Goal: Task Accomplishment & Management: Manage account settings

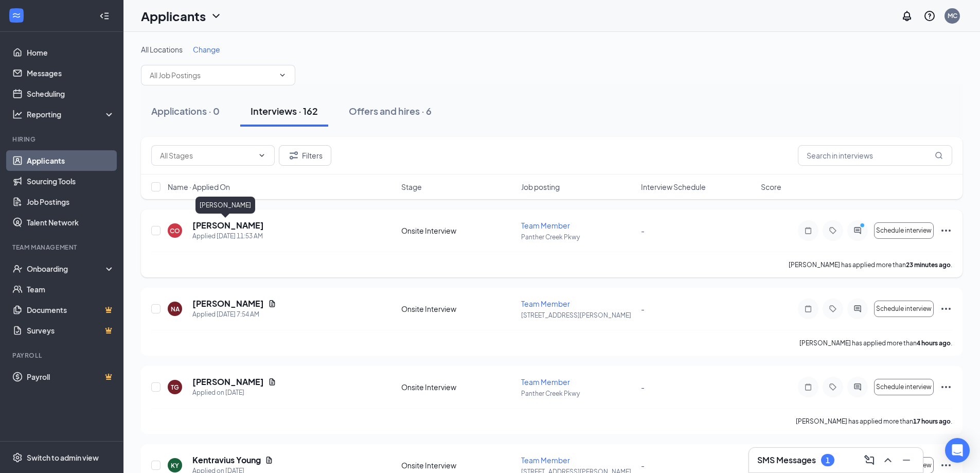
click at [224, 226] on h5 "[PERSON_NAME]" at bounding box center [228, 225] width 72 height 11
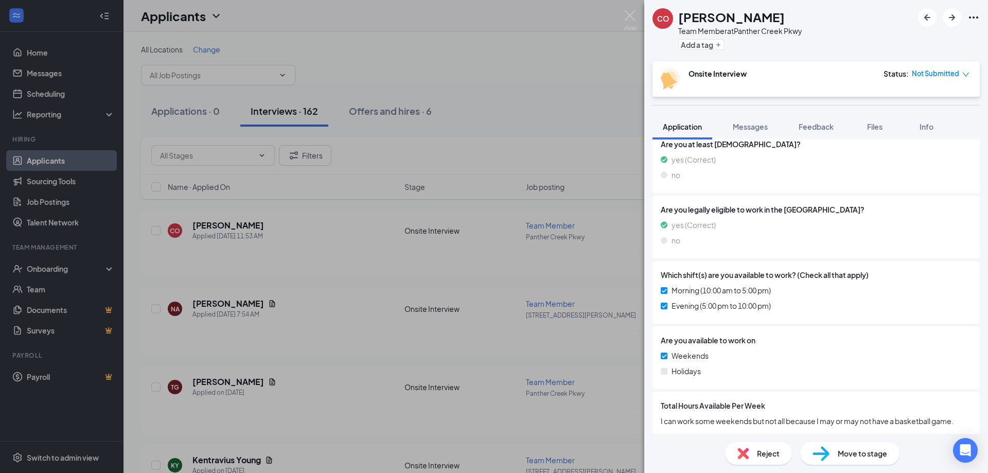
scroll to position [308, 0]
drag, startPoint x: 740, startPoint y: 421, endPoint x: 944, endPoint y: 417, distance: 204.9
click at [944, 417] on span "I can work some weekends but not all because I may or may not have a basketball…" at bounding box center [816, 419] width 311 height 11
click at [755, 130] on span "Messages" at bounding box center [750, 126] width 35 height 9
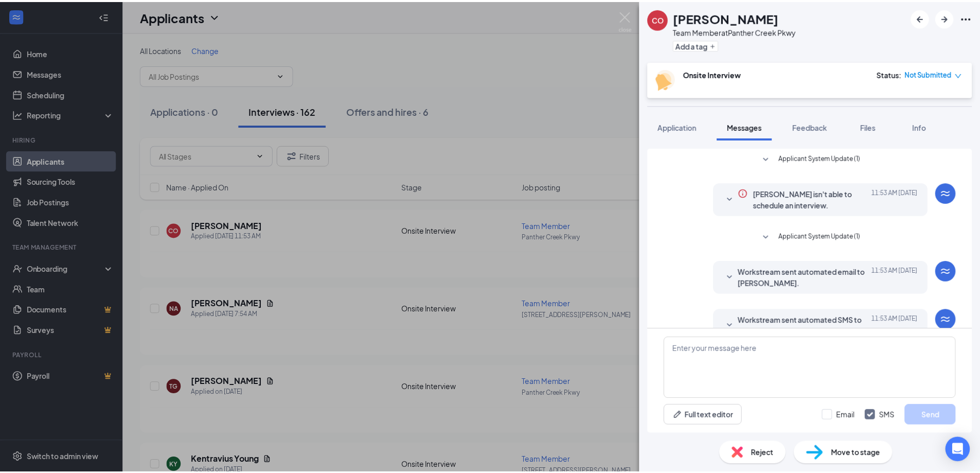
scroll to position [80, 0]
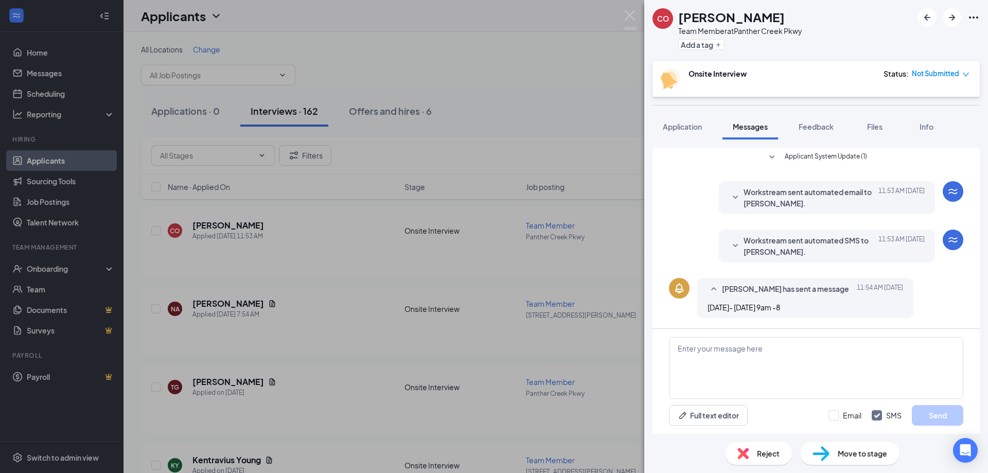
click at [637, 17] on div "CO [PERSON_NAME] Team Member at [STREET_ADDRESS] Add a tag Onsite Interview Sta…" at bounding box center [494, 236] width 988 height 473
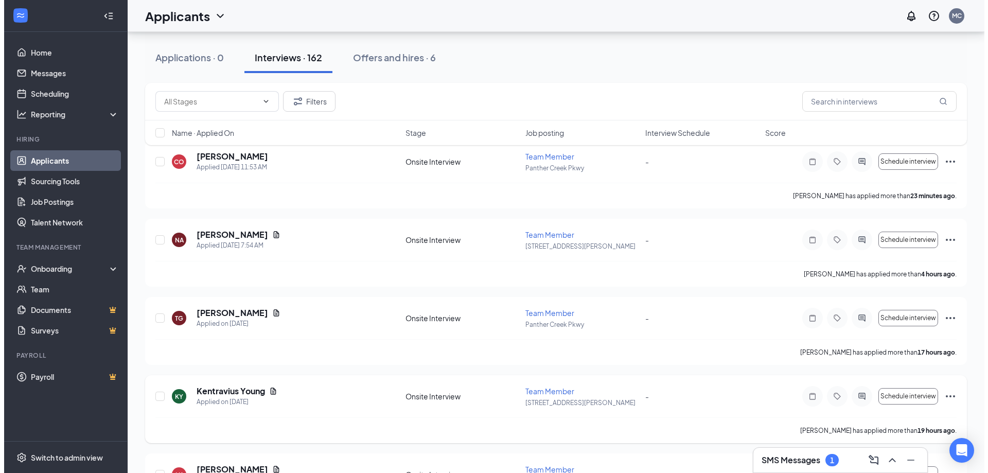
scroll to position [206, 0]
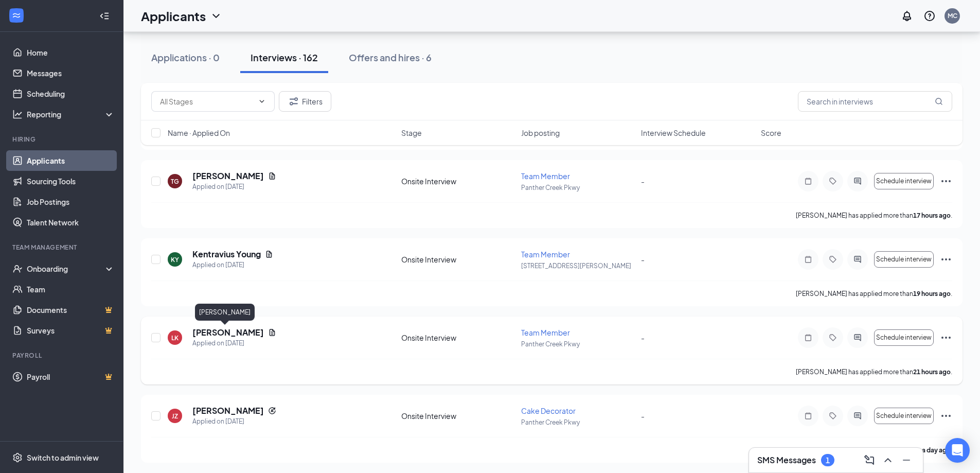
click at [235, 333] on h5 "[PERSON_NAME]" at bounding box center [228, 332] width 72 height 11
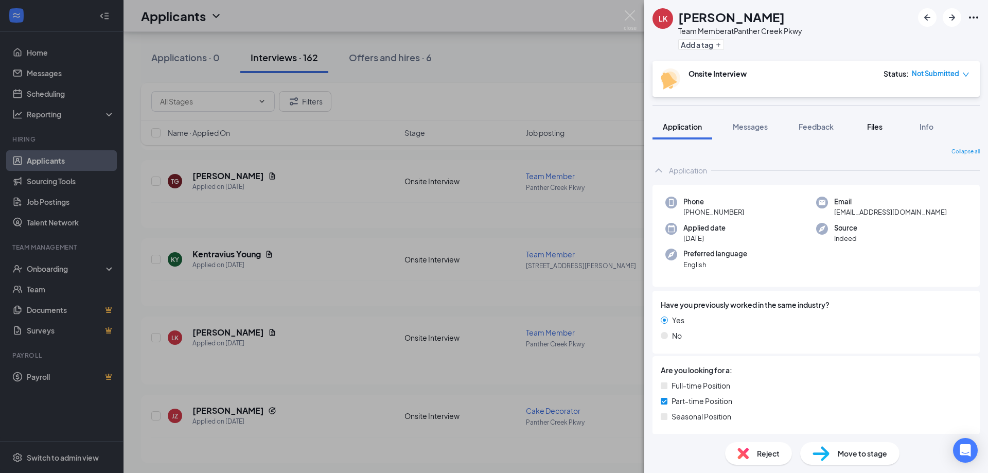
click at [859, 128] on button "Files" at bounding box center [874, 127] width 41 height 26
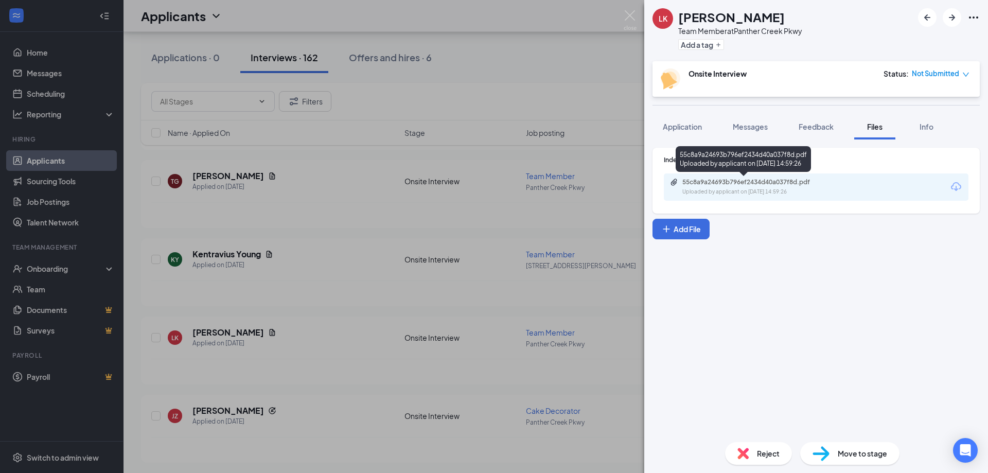
click at [762, 187] on div "55c8a9a24693b796ef2434d40a037f8d.pdf Uploaded by applicant on [DATE] 14:59:26" at bounding box center [753, 187] width 167 height 18
click at [625, 15] on img at bounding box center [630, 20] width 13 height 20
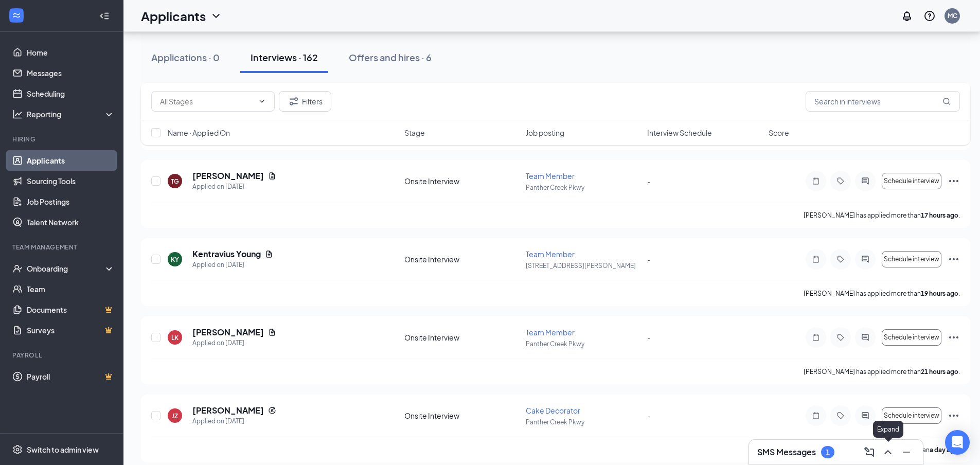
click at [889, 457] on icon "ChevronUp" at bounding box center [888, 452] width 12 height 12
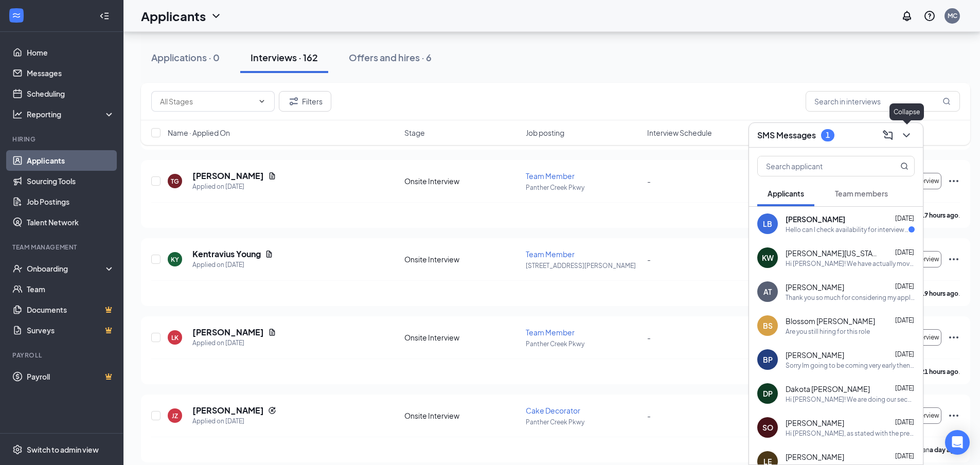
click at [906, 136] on icon "ChevronDown" at bounding box center [906, 135] width 7 height 4
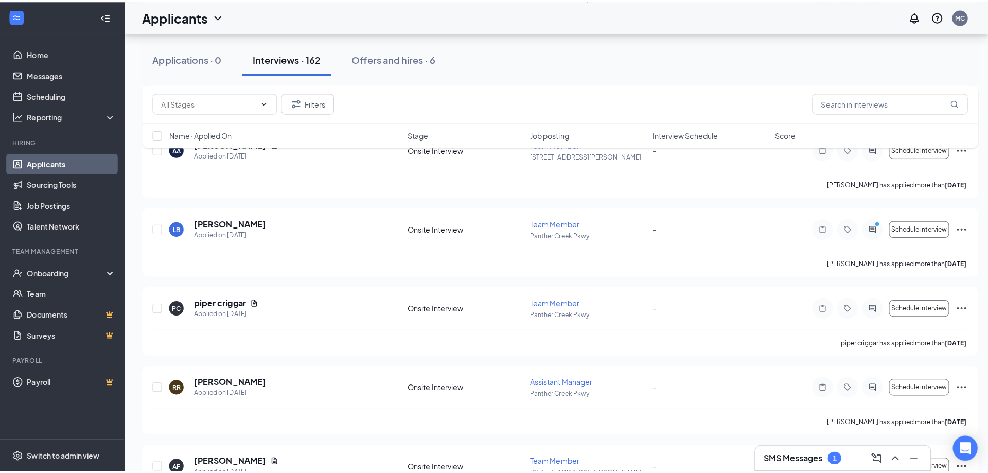
scroll to position [1338, 0]
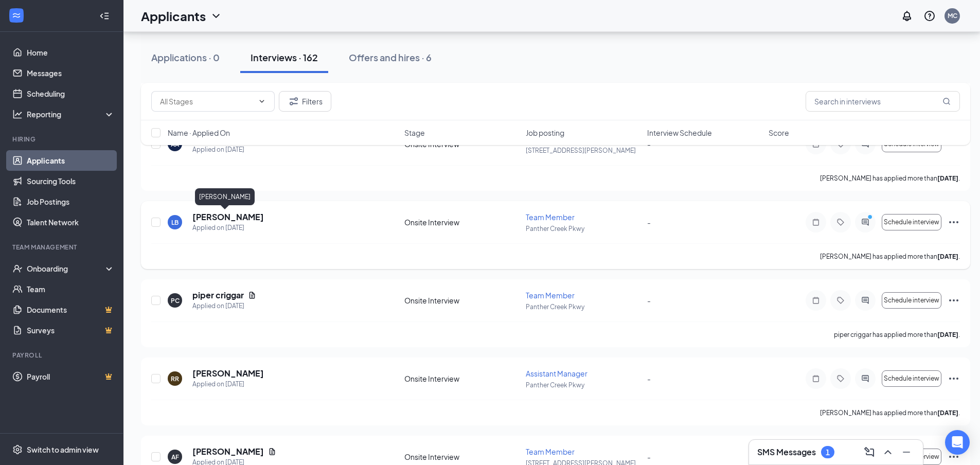
click at [222, 215] on h5 "[PERSON_NAME]" at bounding box center [228, 217] width 72 height 11
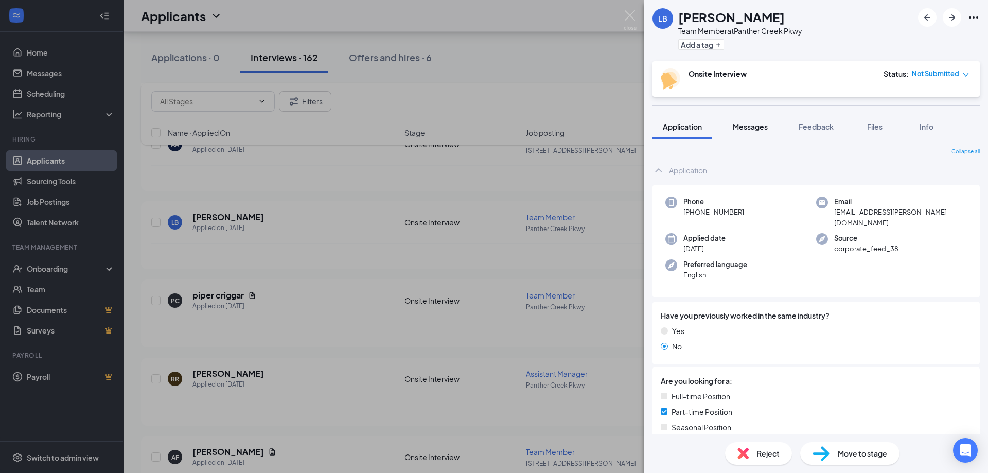
click at [762, 129] on span "Messages" at bounding box center [750, 126] width 35 height 9
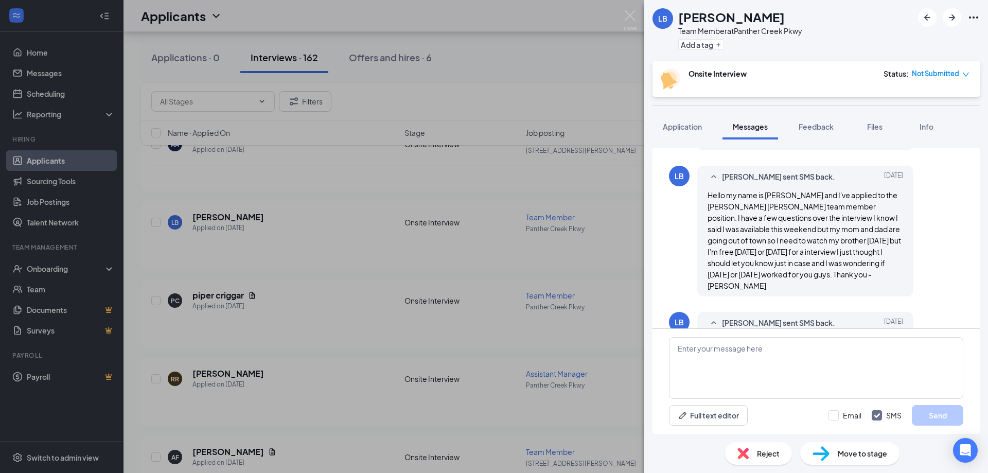
scroll to position [234, 0]
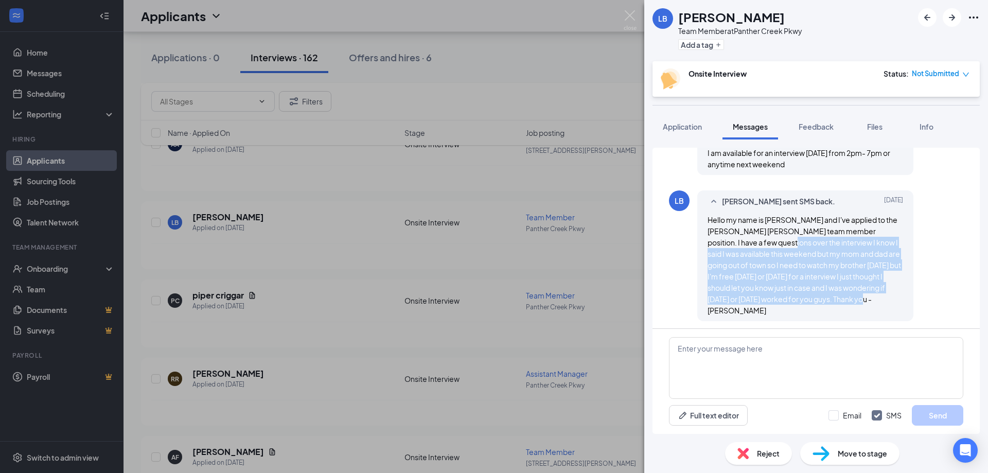
drag, startPoint x: 740, startPoint y: 240, endPoint x: 859, endPoint y: 295, distance: 131.5
click at [859, 295] on span "Hello my name is [PERSON_NAME] and I've applied to the [PERSON_NAME] [PERSON_NA…" at bounding box center [805, 265] width 194 height 100
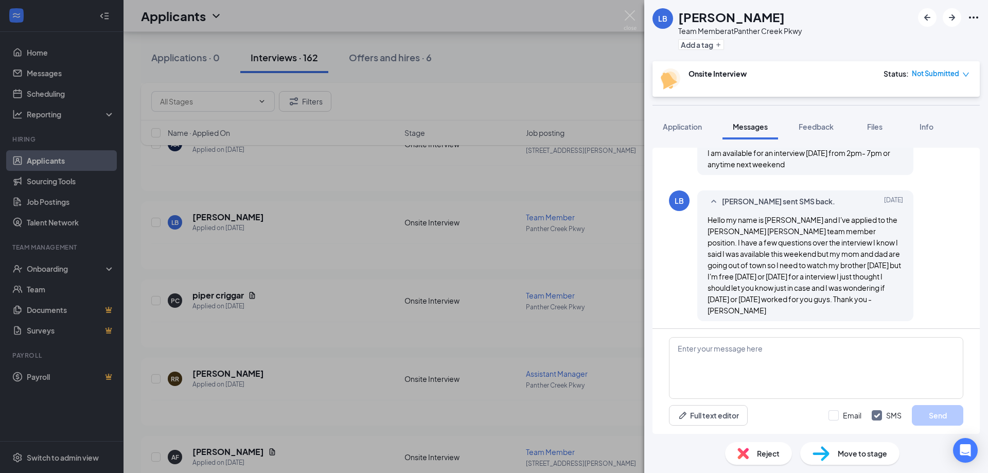
click at [891, 300] on div "Hello my name is [PERSON_NAME] and I've applied to the [PERSON_NAME] [PERSON_NA…" at bounding box center [806, 265] width 196 height 102
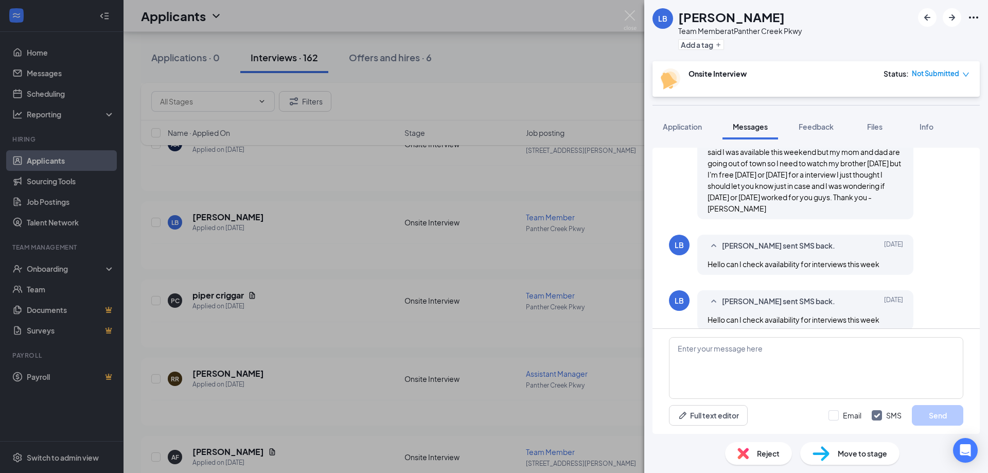
scroll to position [337, 0]
click at [878, 126] on span "Files" at bounding box center [874, 126] width 15 height 9
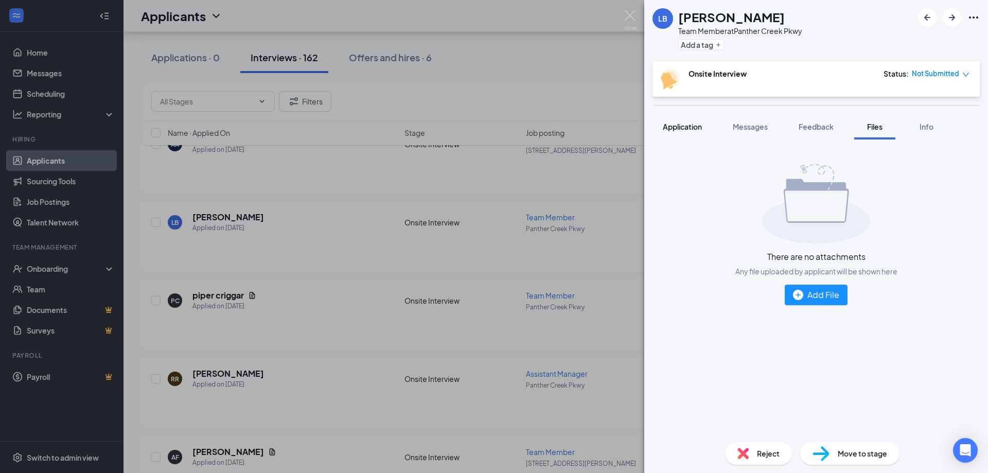
click at [681, 124] on span "Application" at bounding box center [682, 126] width 39 height 9
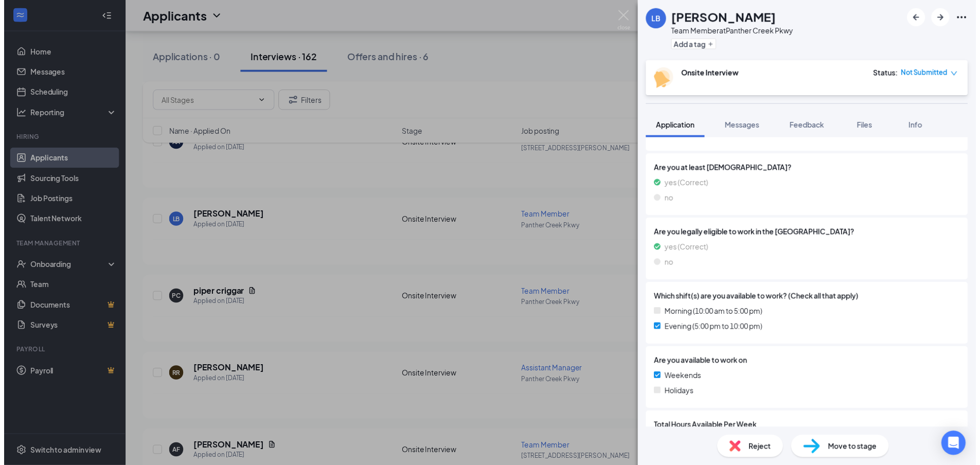
scroll to position [308, 0]
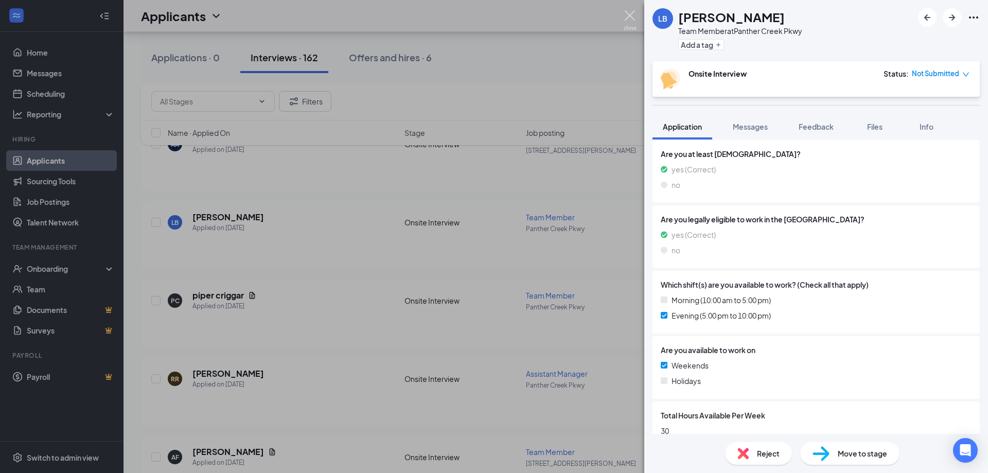
click at [626, 21] on img at bounding box center [630, 20] width 13 height 20
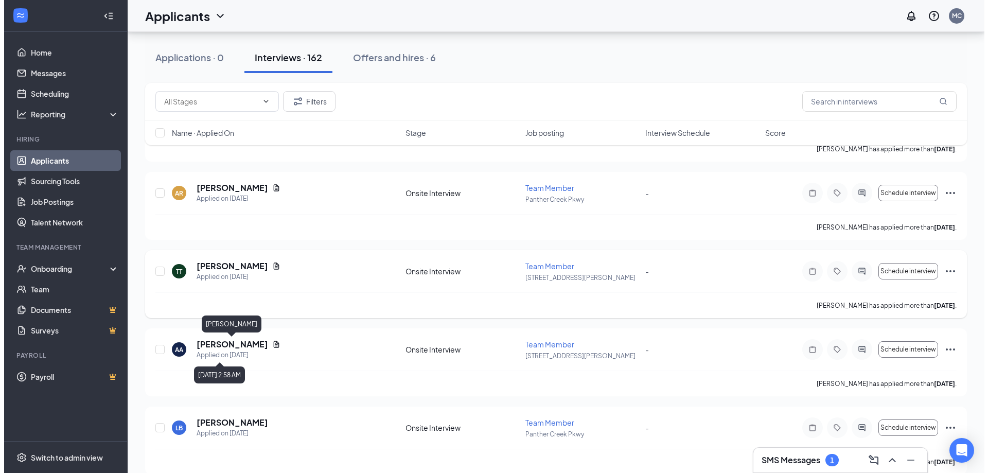
scroll to position [1235, 0]
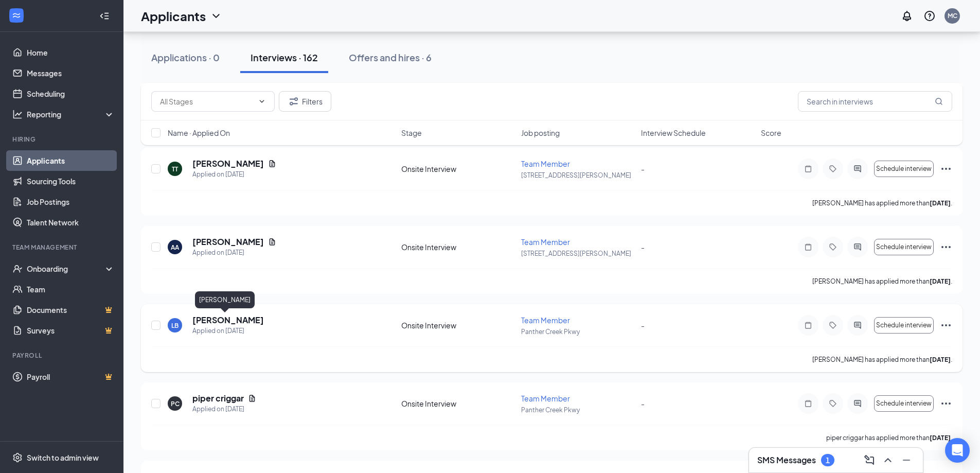
click at [217, 319] on h5 "[PERSON_NAME]" at bounding box center [228, 319] width 72 height 11
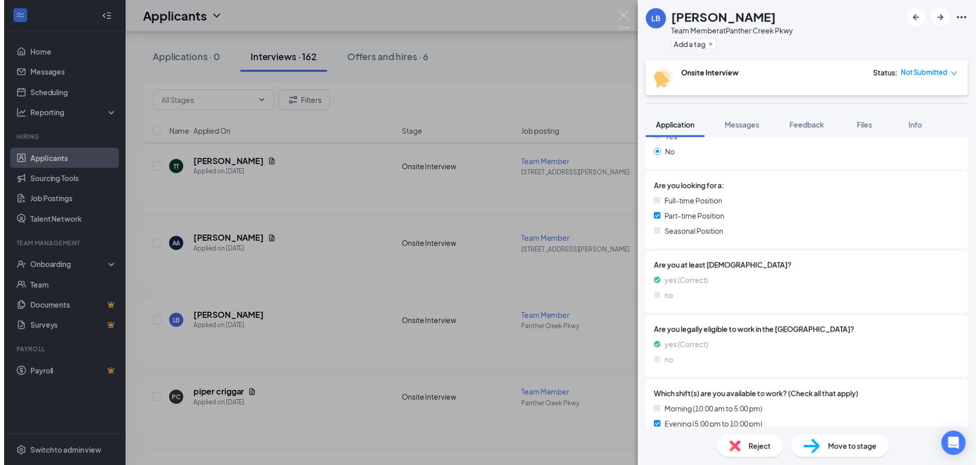
scroll to position [206, 0]
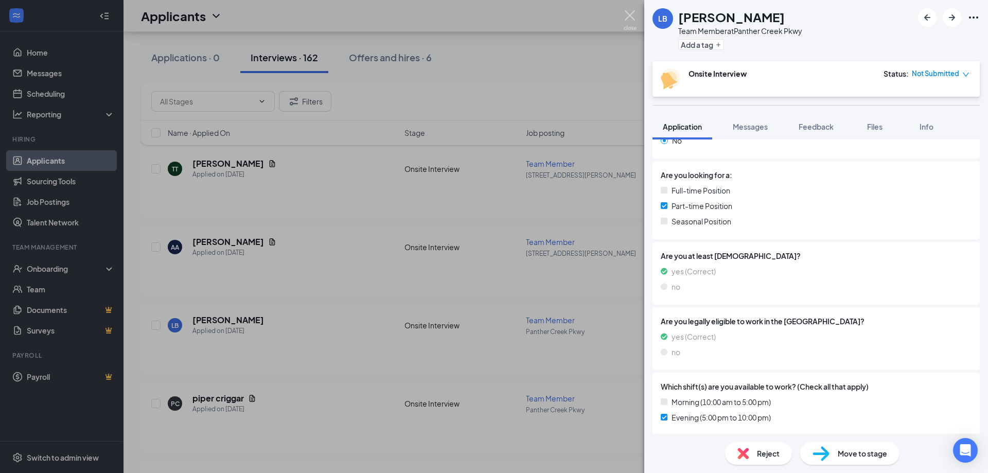
click at [627, 20] on img at bounding box center [630, 20] width 13 height 20
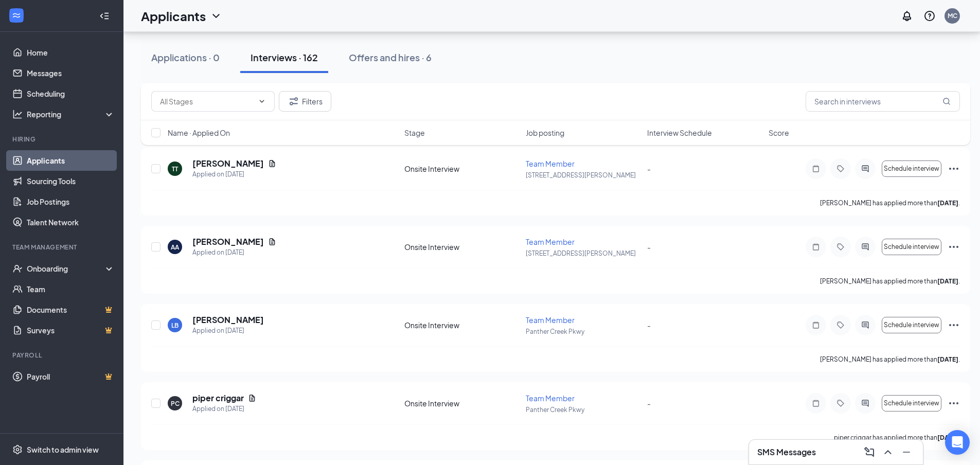
click at [307, 112] on div "Filters" at bounding box center [556, 102] width 830 height 38
click at [308, 103] on button "Filters" at bounding box center [305, 101] width 52 height 21
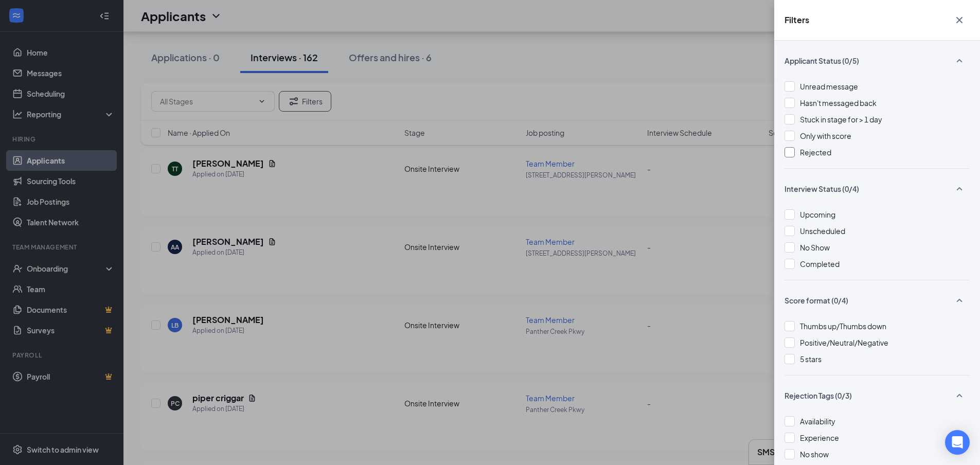
click at [799, 151] on div "Rejected" at bounding box center [877, 152] width 185 height 11
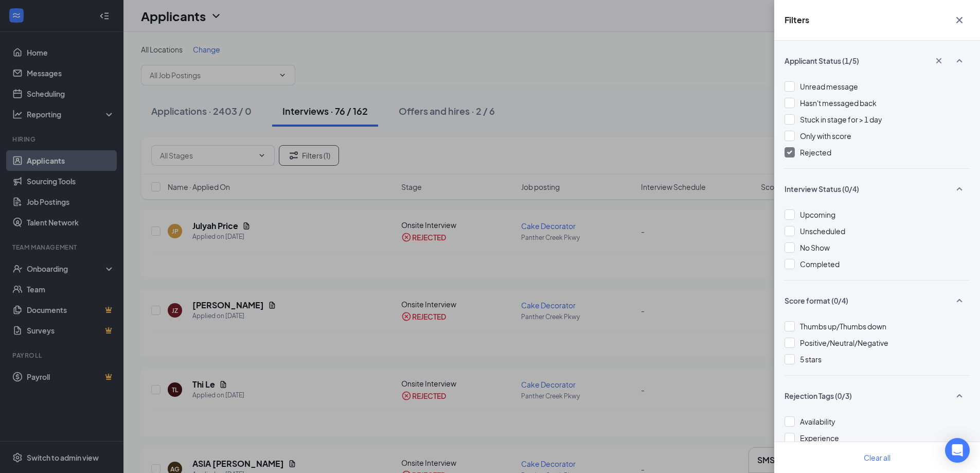
click at [959, 19] on icon "Cross" at bounding box center [960, 20] width 6 height 6
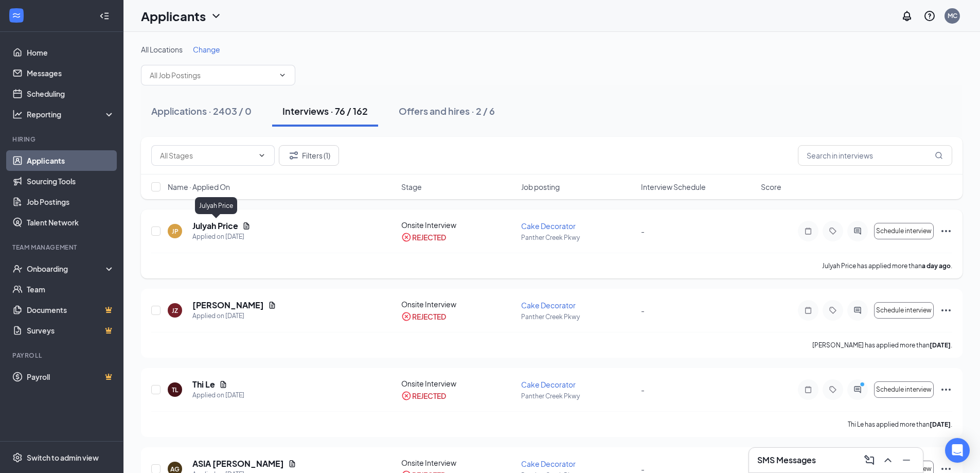
click at [232, 225] on h5 "Julyah Price" at bounding box center [215, 225] width 46 height 11
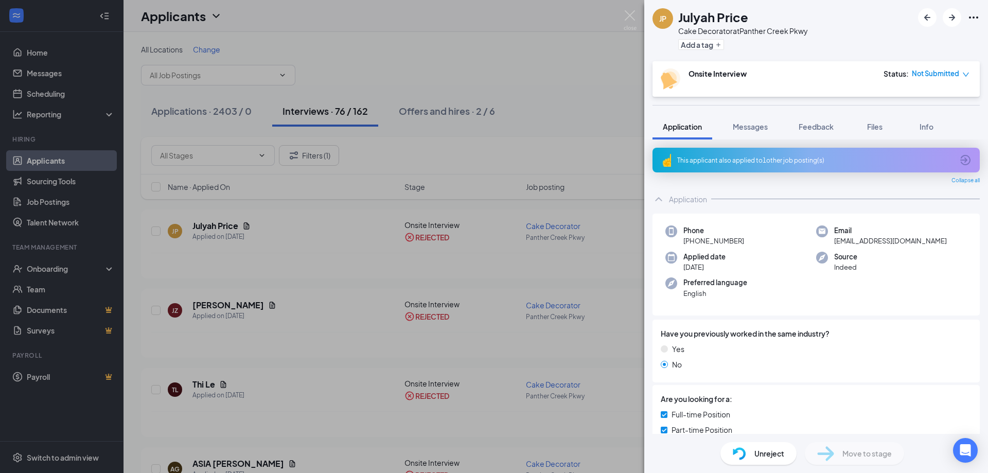
click at [767, 162] on div "This applicant also applied to 1 other job posting(s)" at bounding box center [815, 160] width 276 height 9
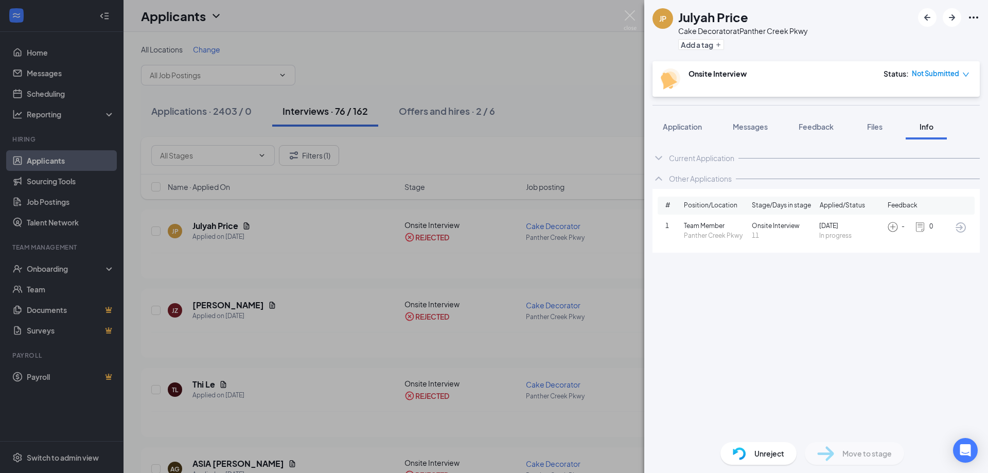
click at [828, 226] on span "[DATE]" at bounding box center [851, 226] width 64 height 10
click at [690, 125] on span "Application" at bounding box center [682, 126] width 39 height 9
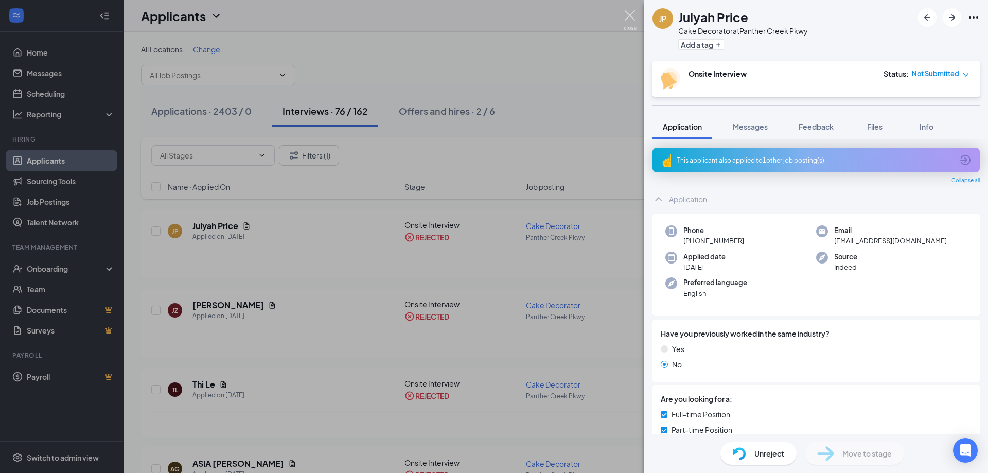
click at [634, 23] on img at bounding box center [630, 20] width 13 height 20
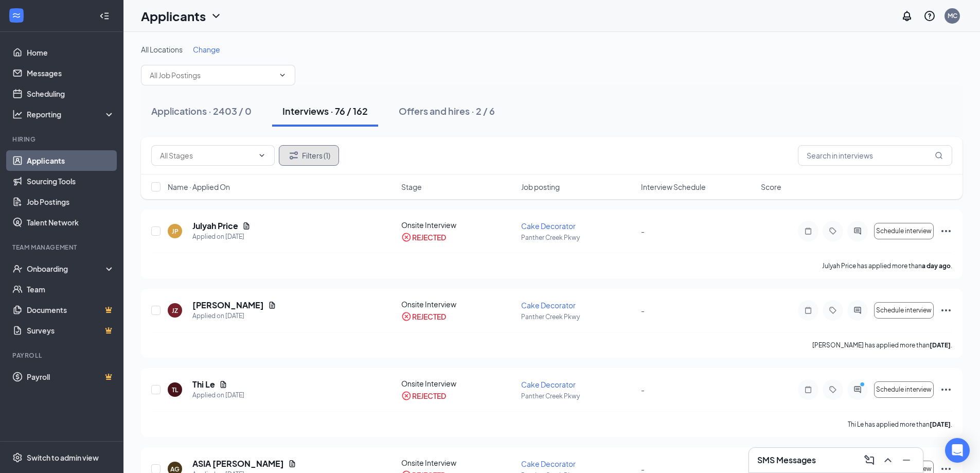
click at [310, 159] on button "Filters (1)" at bounding box center [309, 155] width 60 height 21
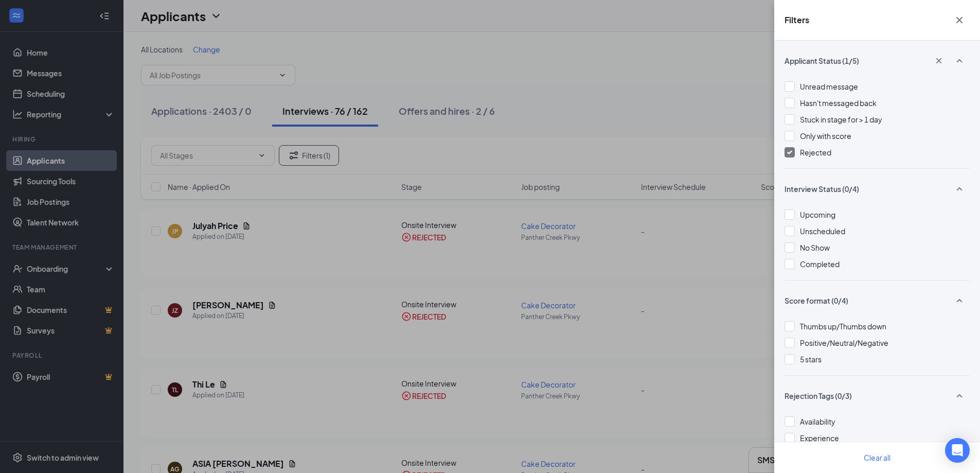
click at [787, 154] on div at bounding box center [790, 152] width 10 height 10
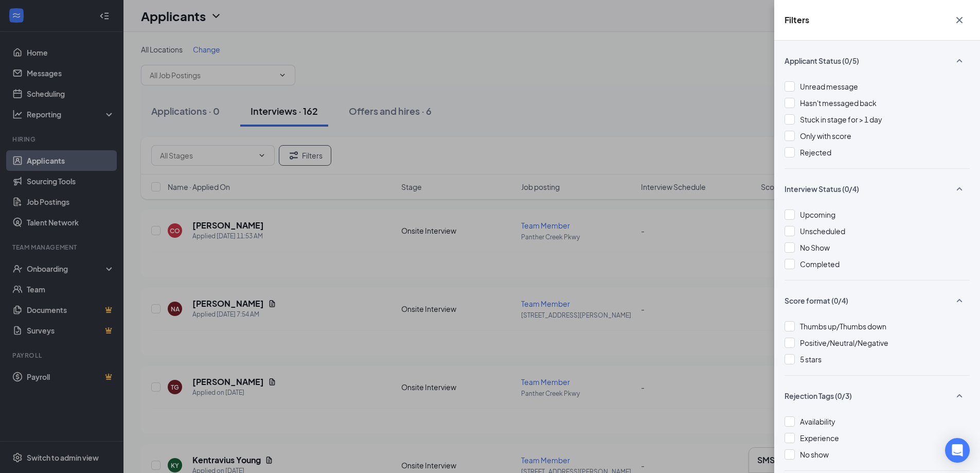
click at [963, 16] on icon "Cross" at bounding box center [960, 20] width 12 height 12
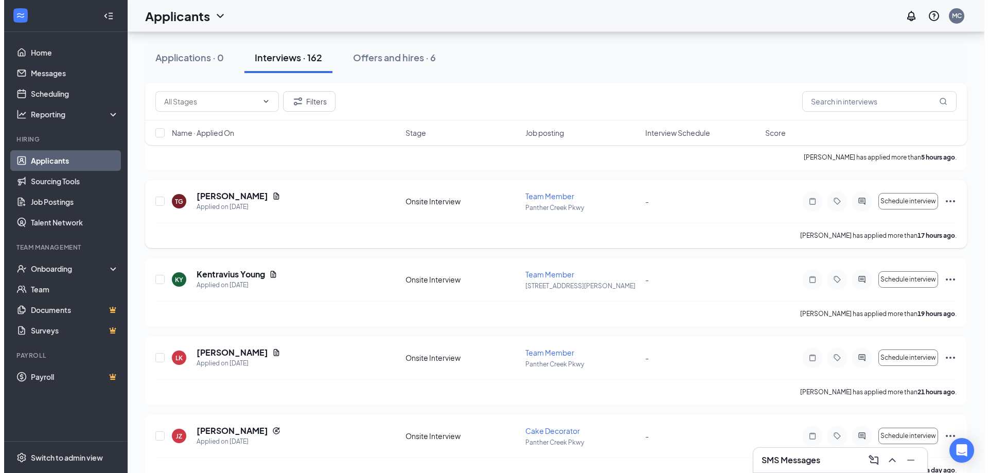
scroll to position [206, 0]
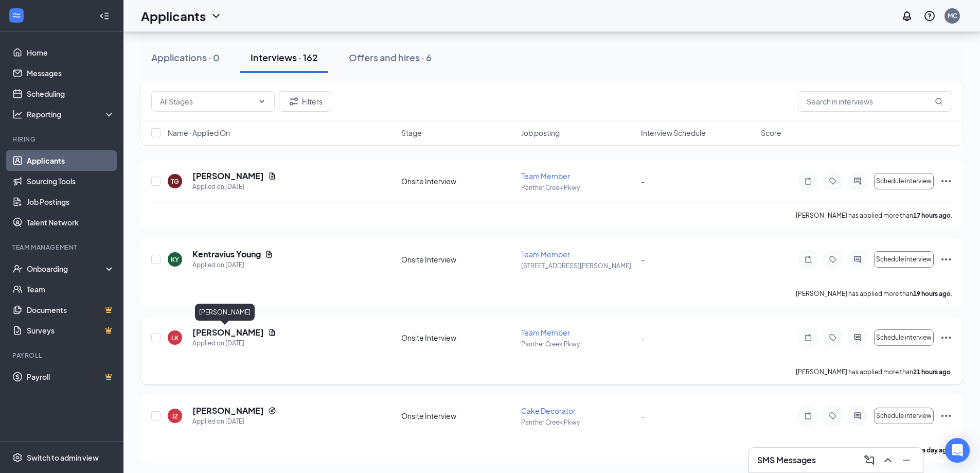
click at [224, 335] on h5 "[PERSON_NAME]" at bounding box center [228, 332] width 72 height 11
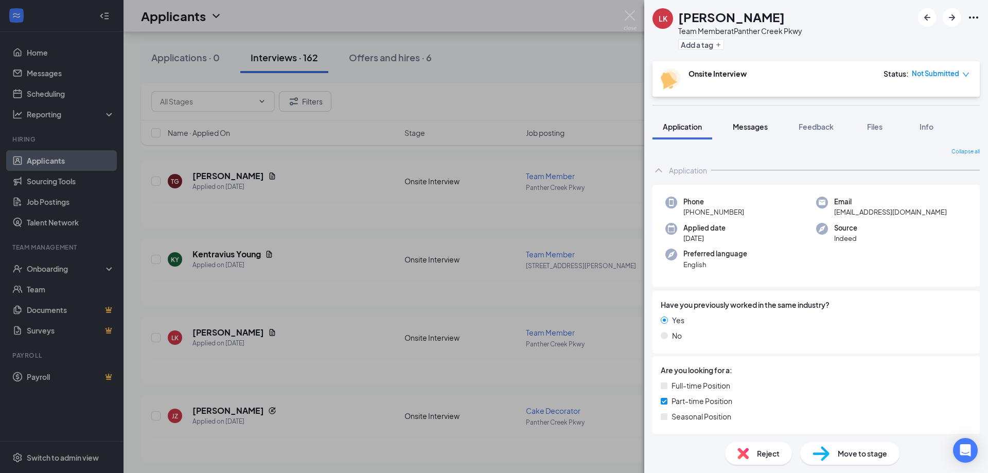
click at [759, 131] on div "Messages" at bounding box center [750, 126] width 35 height 10
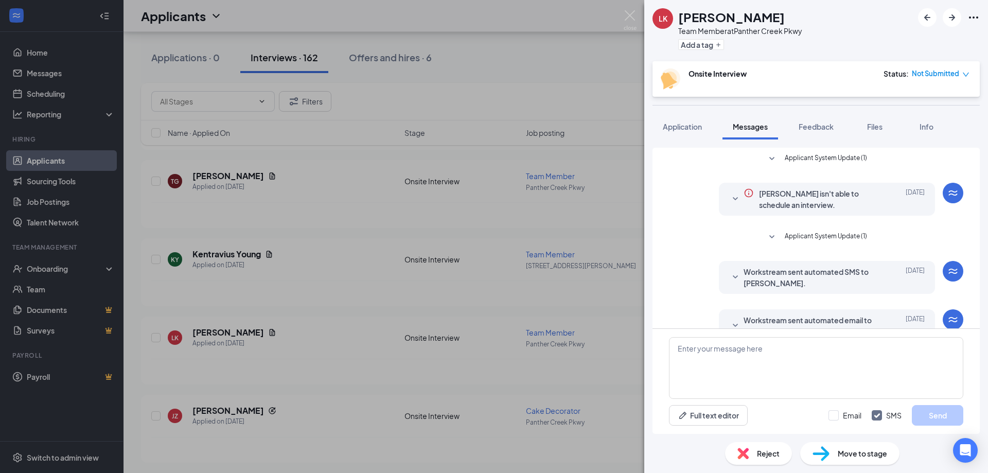
scroll to position [102, 0]
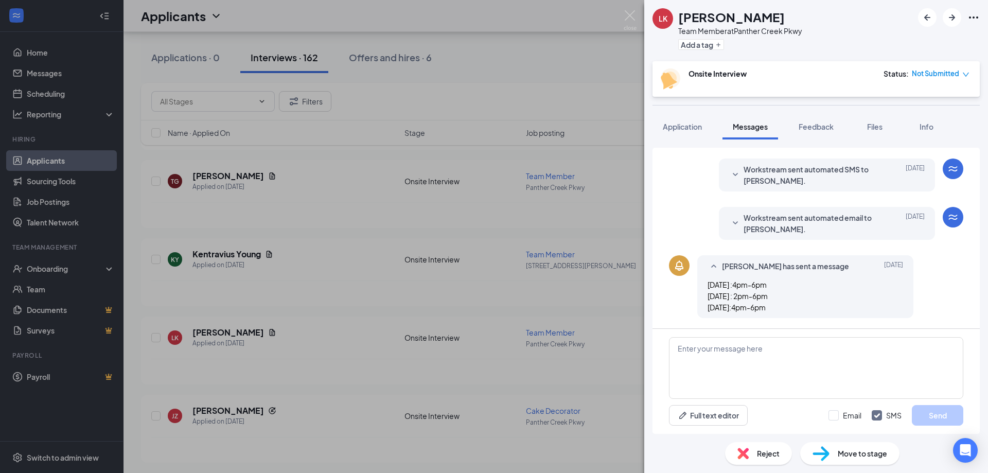
drag, startPoint x: 712, startPoint y: 284, endPoint x: 790, endPoint y: 305, distance: 81.0
click at [790, 305] on div "[DATE] :4pm-6pm [DATE] : 2pm-6pm [DATE]:4pm-6pm" at bounding box center [806, 296] width 196 height 34
click at [678, 186] on div "Workstream sent automated SMS to [PERSON_NAME]. [DATE] Hi [PERSON_NAME], we'd l…" at bounding box center [816, 178] width 294 height 38
click at [625, 13] on img at bounding box center [630, 20] width 13 height 20
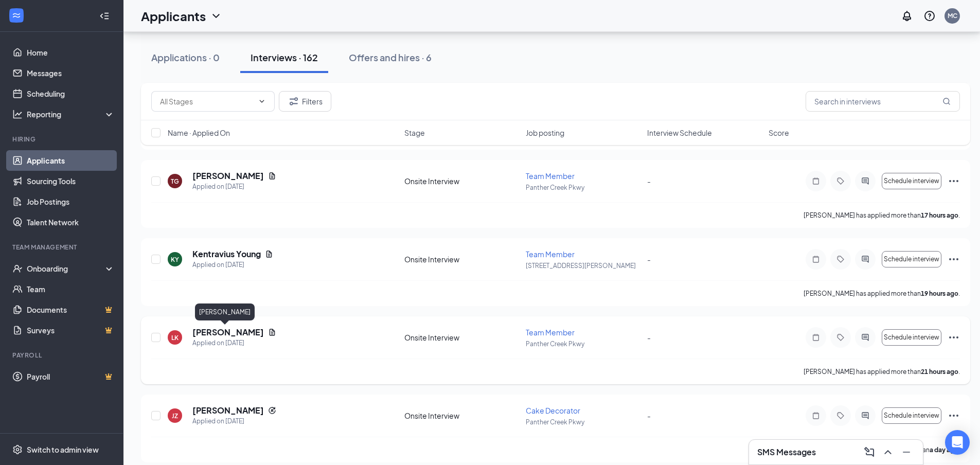
click at [235, 333] on h5 "[PERSON_NAME]" at bounding box center [228, 332] width 72 height 11
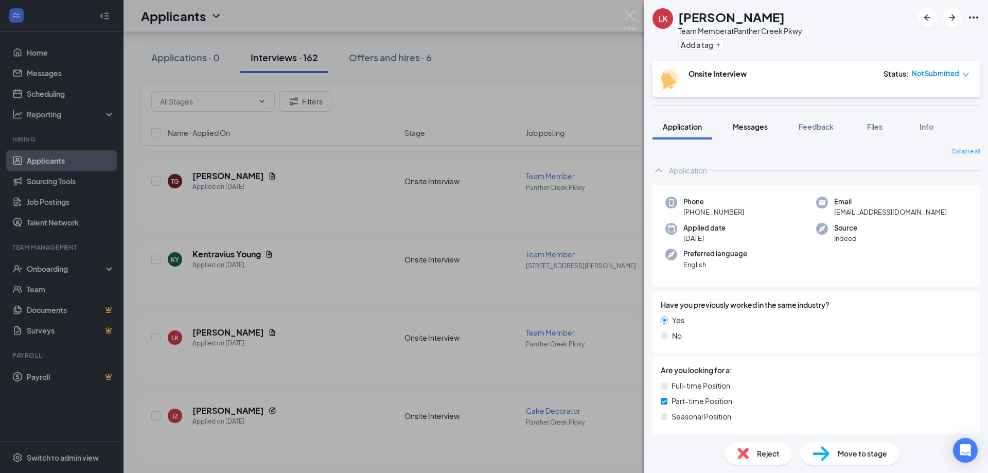
click at [763, 131] on span "Messages" at bounding box center [750, 126] width 35 height 9
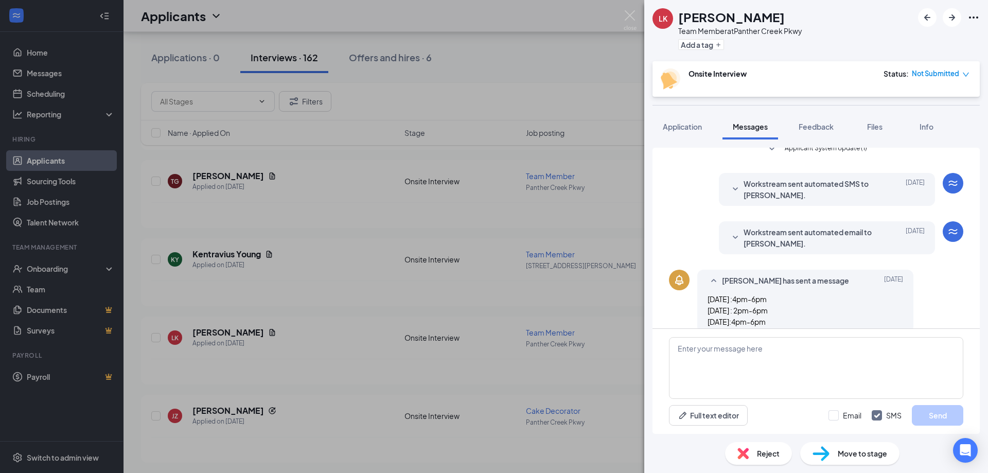
scroll to position [102, 0]
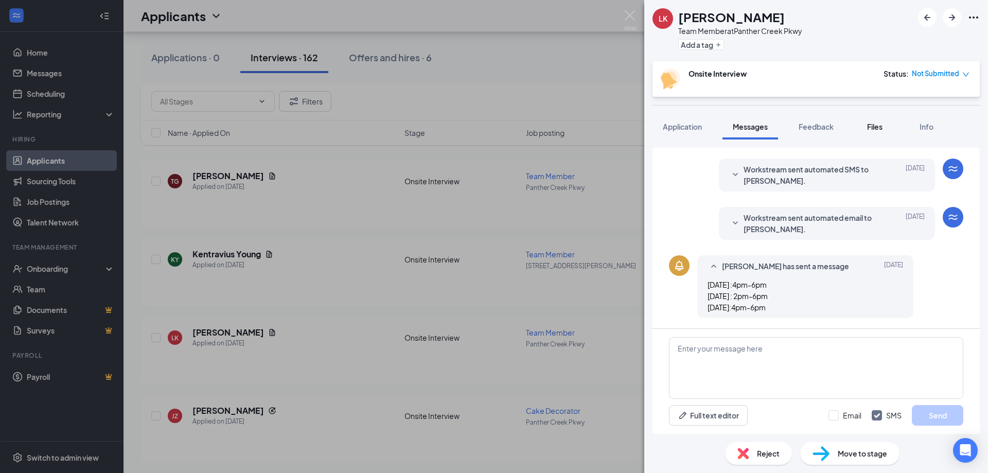
click at [865, 129] on button "Files" at bounding box center [874, 127] width 41 height 26
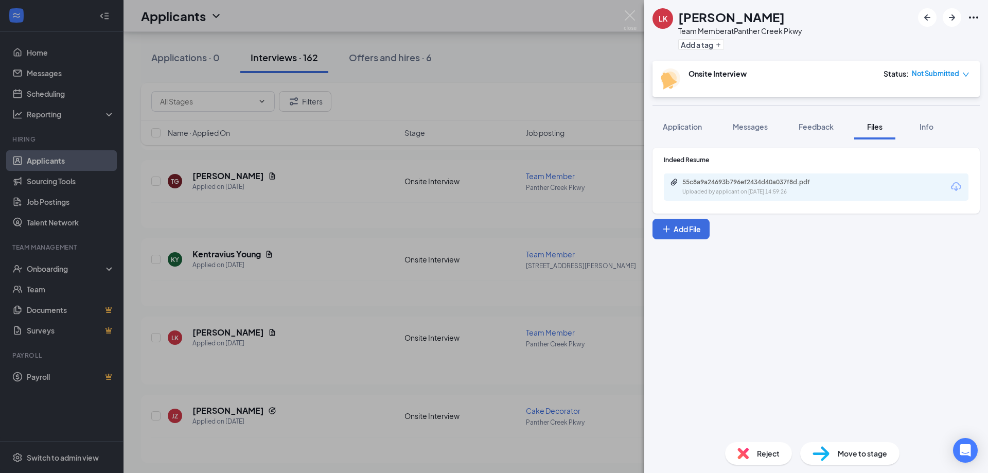
click at [784, 177] on div "55c8a9a24693b796ef2434d40a037f8d.pdf Uploaded by applicant on [DATE] 14:59:26" at bounding box center [816, 186] width 305 height 27
click at [787, 183] on div "55c8a9a24693b796ef2434d40a037f8d.pdf" at bounding box center [754, 182] width 144 height 8
click at [757, 126] on span "Messages" at bounding box center [750, 126] width 35 height 9
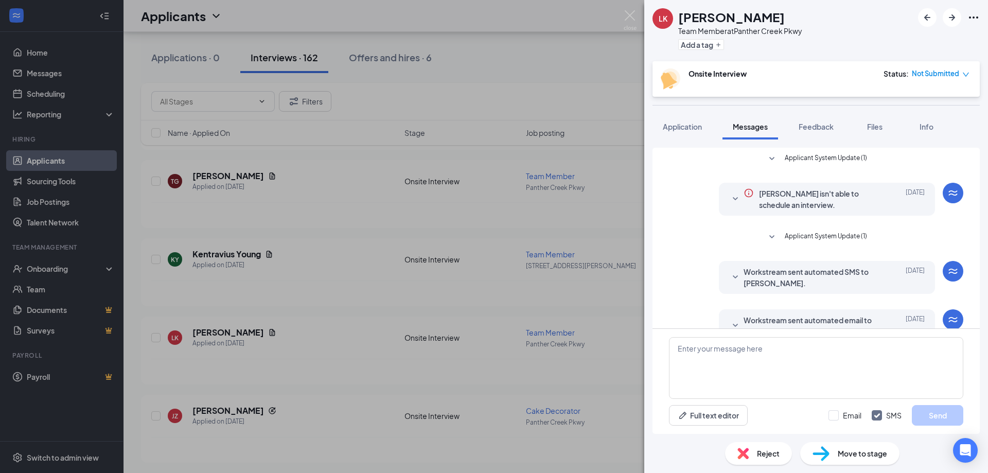
scroll to position [102, 0]
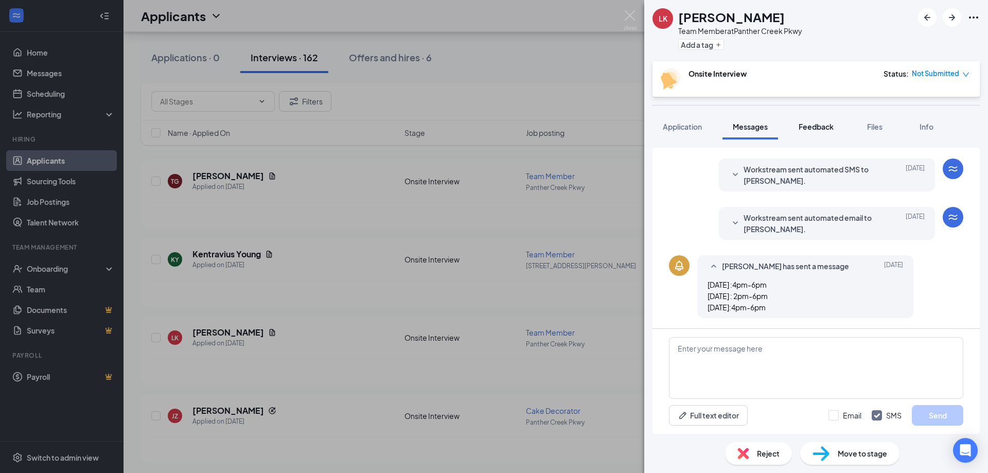
click at [817, 131] on span "Feedback" at bounding box center [816, 126] width 35 height 9
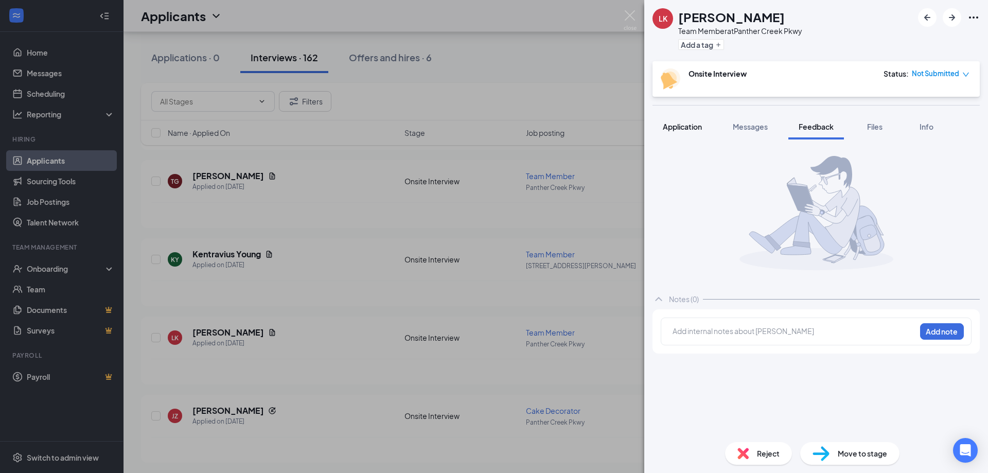
click at [694, 130] on span "Application" at bounding box center [682, 126] width 39 height 9
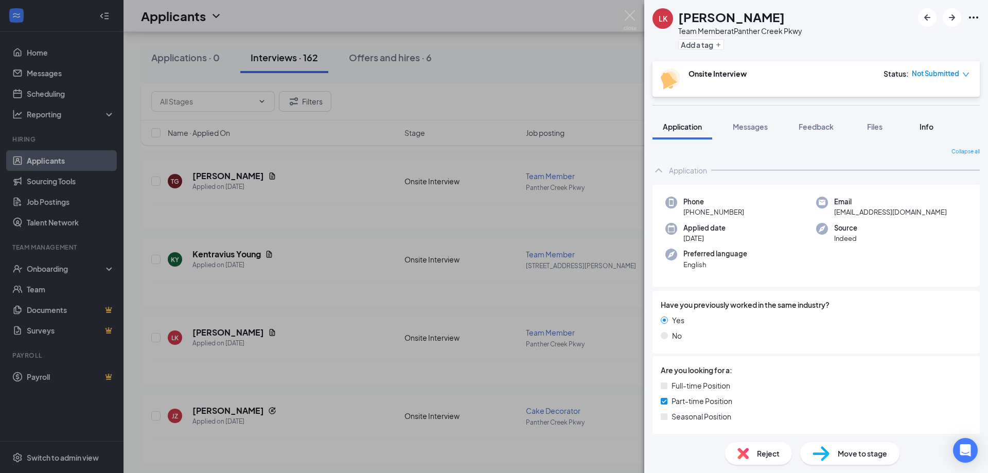
click at [937, 130] on div "Info" at bounding box center [926, 126] width 21 height 10
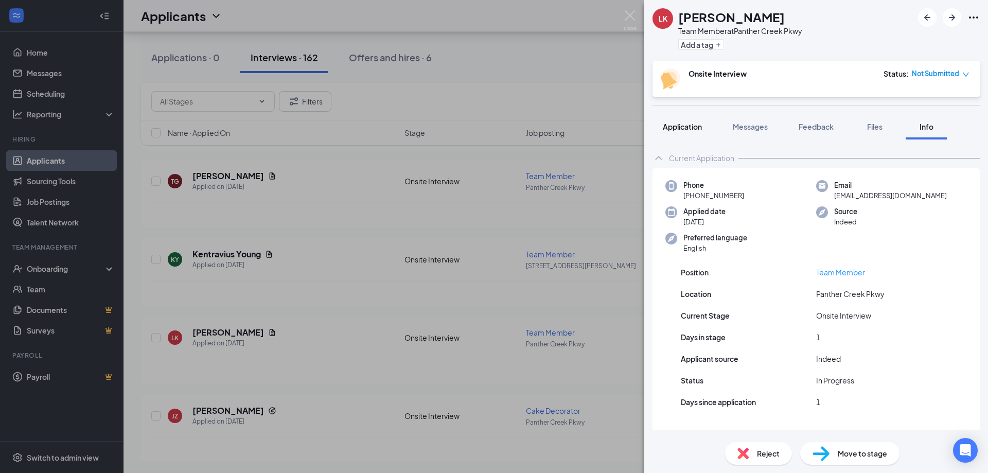
click at [690, 129] on span "Application" at bounding box center [682, 126] width 39 height 9
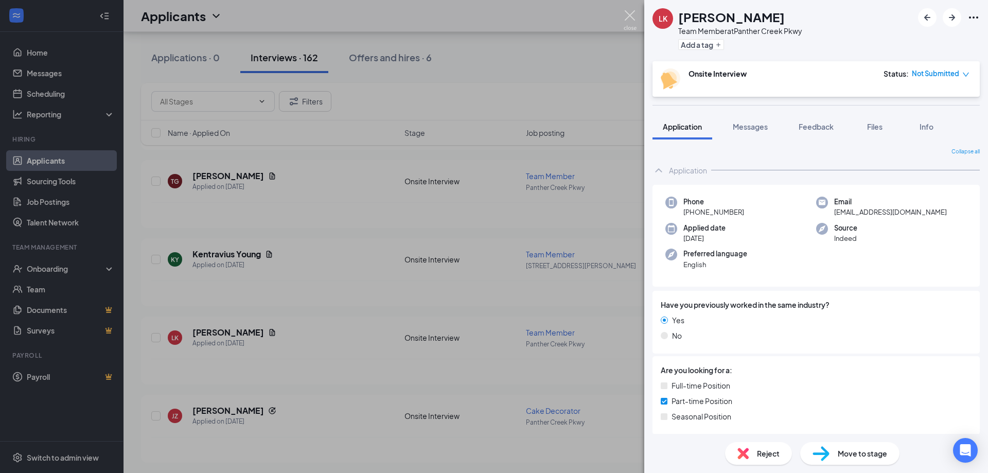
click at [630, 21] on img at bounding box center [630, 20] width 13 height 20
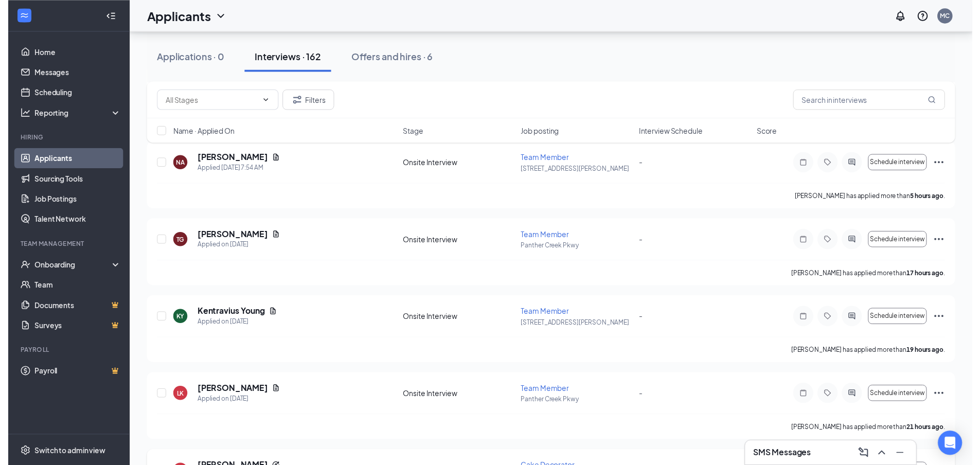
scroll to position [257, 0]
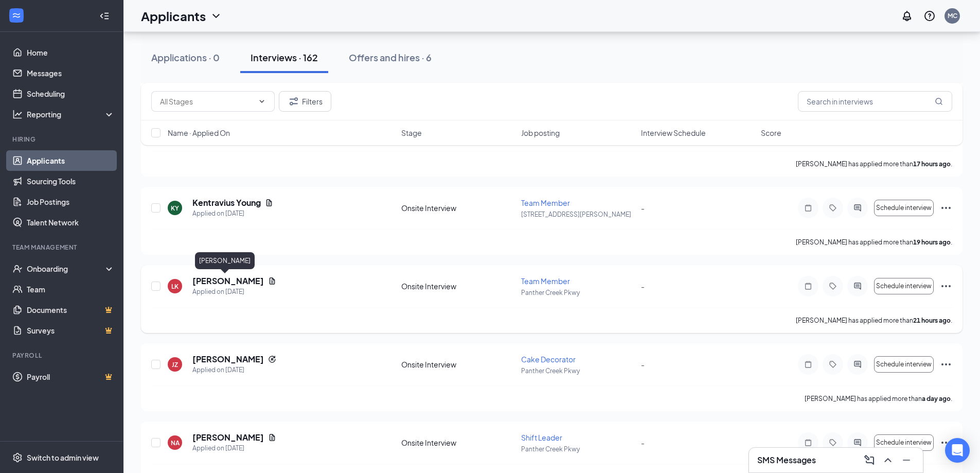
click at [212, 282] on h5 "[PERSON_NAME]" at bounding box center [228, 280] width 72 height 11
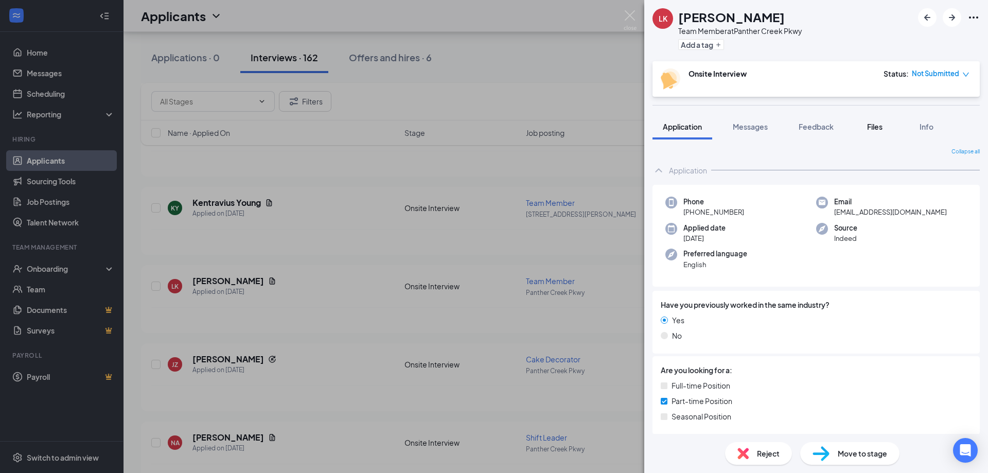
click at [889, 129] on button "Files" at bounding box center [874, 127] width 41 height 26
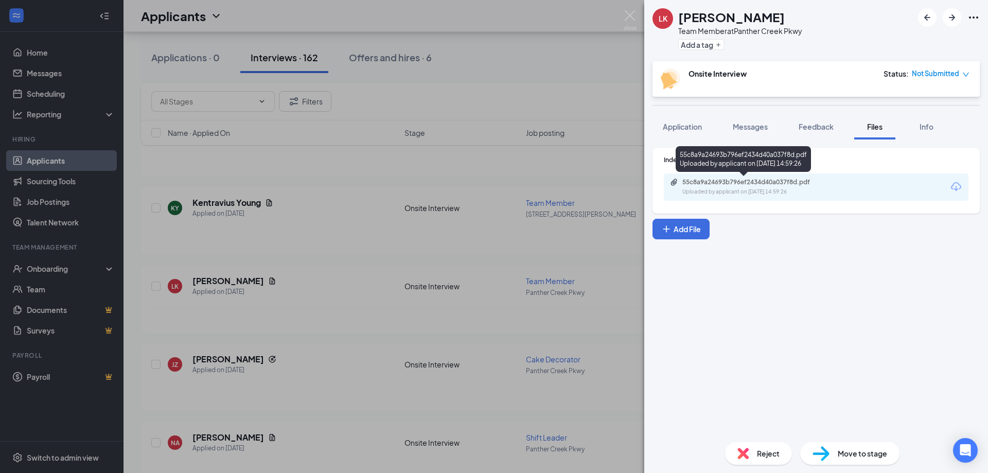
click at [772, 179] on div "55c8a9a24693b796ef2434d40a037f8d.pdf" at bounding box center [754, 182] width 144 height 8
click at [635, 17] on img at bounding box center [630, 20] width 13 height 20
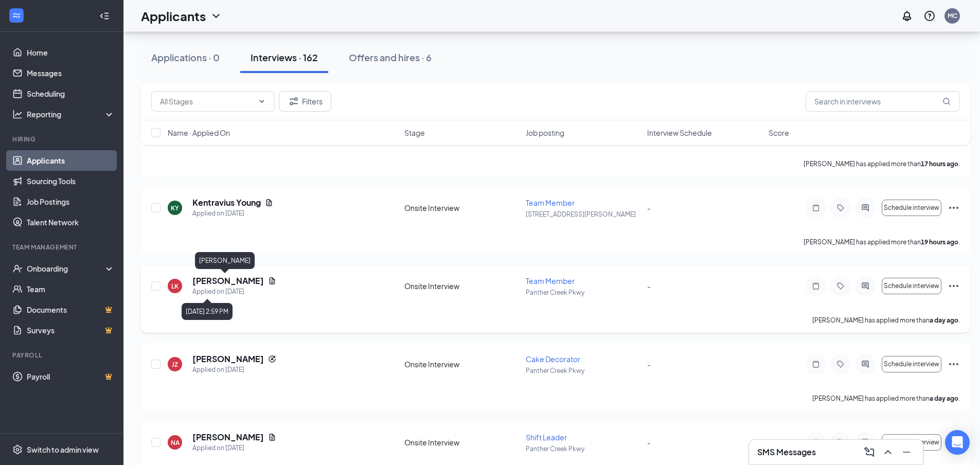
click at [222, 280] on h5 "[PERSON_NAME]" at bounding box center [228, 280] width 72 height 11
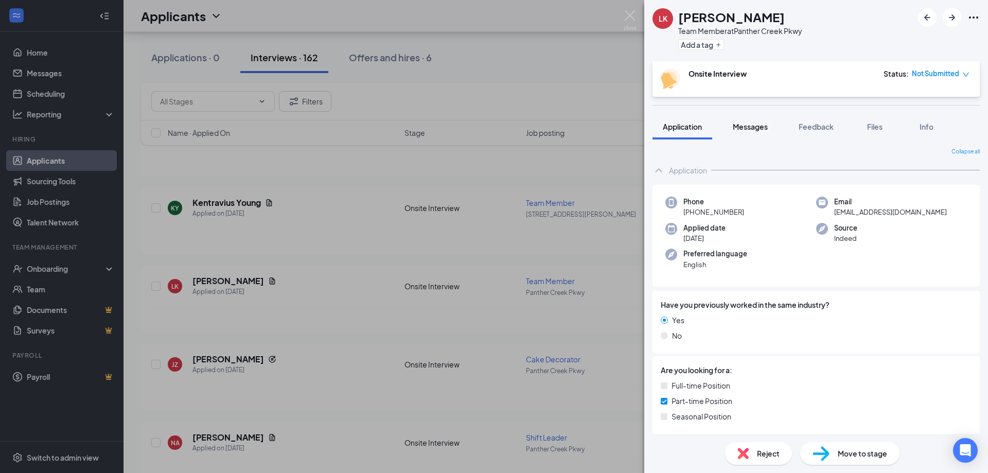
click at [766, 128] on span "Messages" at bounding box center [750, 126] width 35 height 9
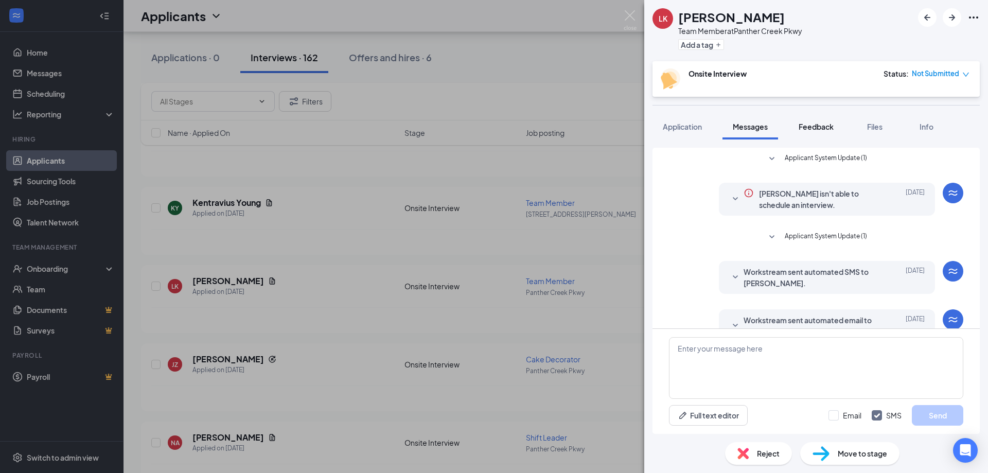
click at [827, 126] on span "Feedback" at bounding box center [816, 126] width 35 height 9
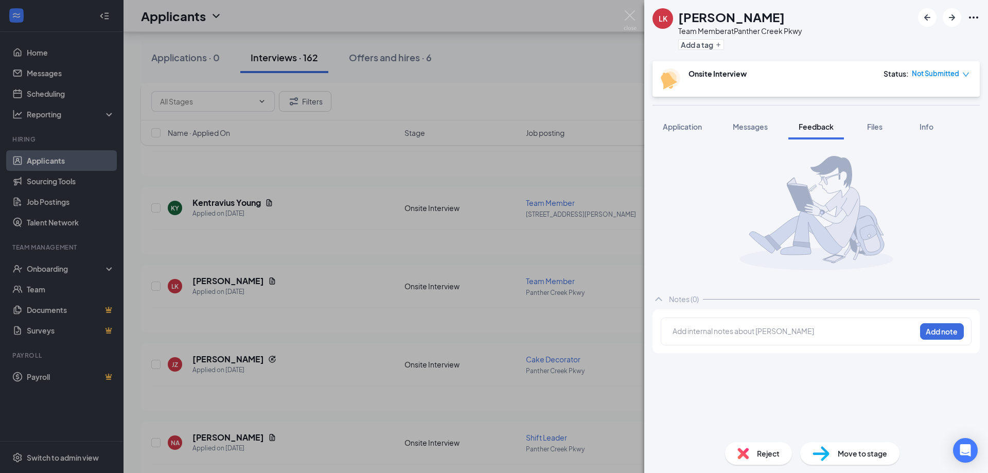
click at [870, 127] on span "Files" at bounding box center [874, 126] width 15 height 9
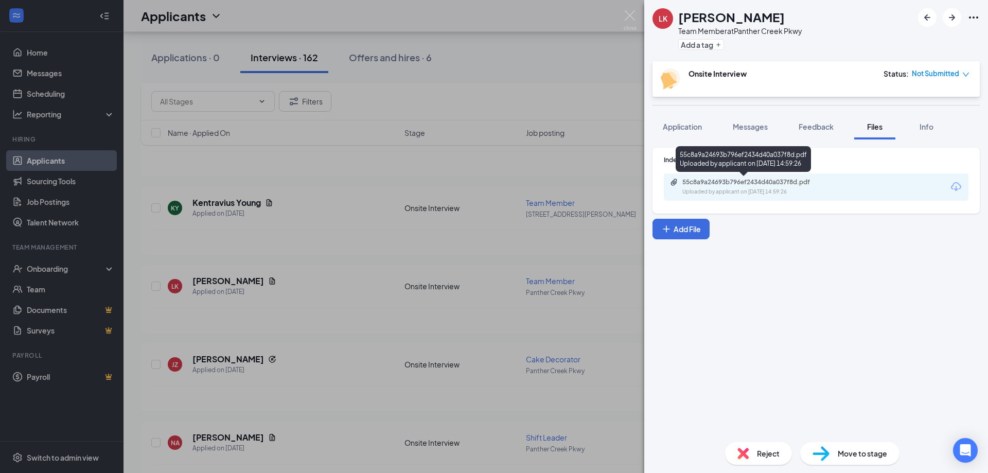
click at [737, 189] on div "Uploaded by applicant on [DATE] 14:59:26" at bounding box center [759, 192] width 154 height 8
click at [636, 19] on img at bounding box center [630, 20] width 13 height 20
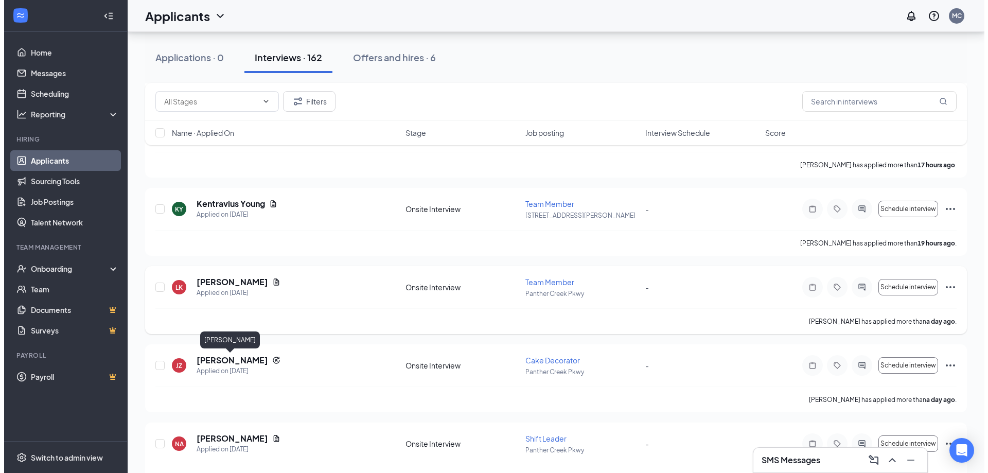
scroll to position [257, 0]
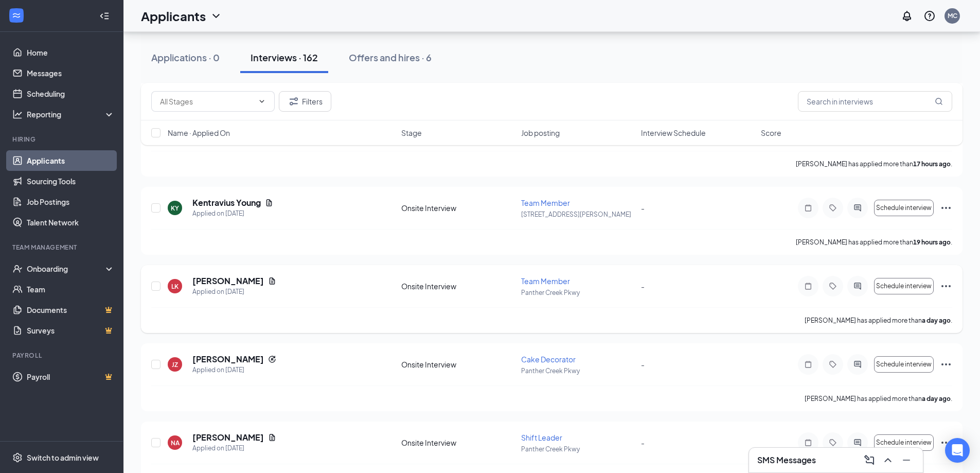
click at [228, 280] on h5 "[PERSON_NAME]" at bounding box center [228, 280] width 72 height 11
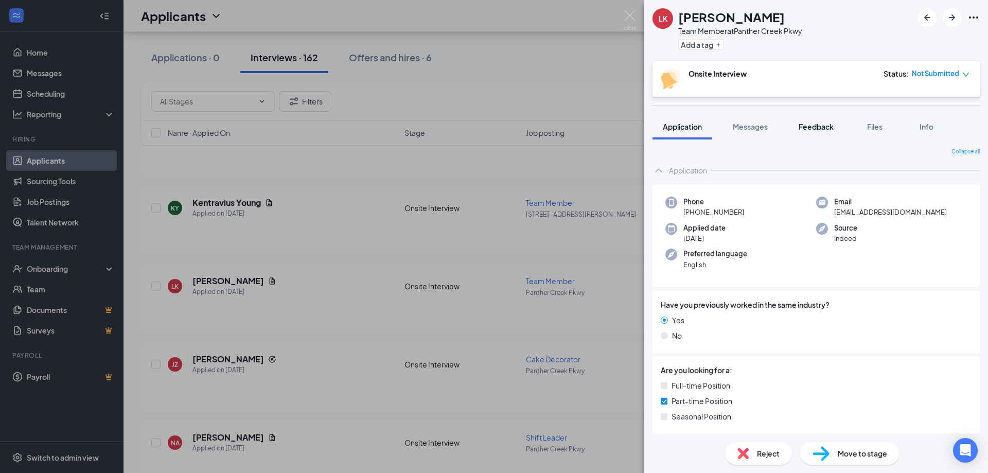
click at [823, 127] on span "Feedback" at bounding box center [816, 126] width 35 height 9
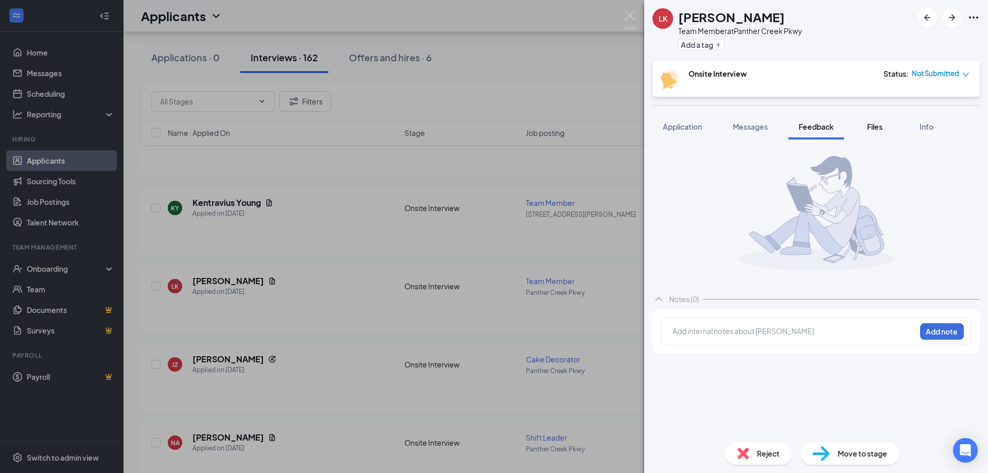
click at [863, 127] on button "Files" at bounding box center [874, 127] width 41 height 26
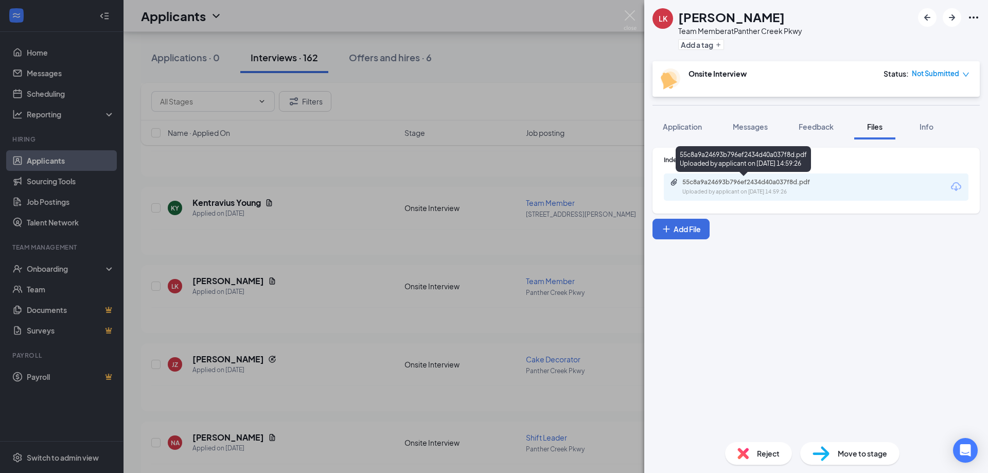
click at [741, 182] on div "55c8a9a24693b796ef2434d40a037f8d.pdf" at bounding box center [754, 182] width 144 height 8
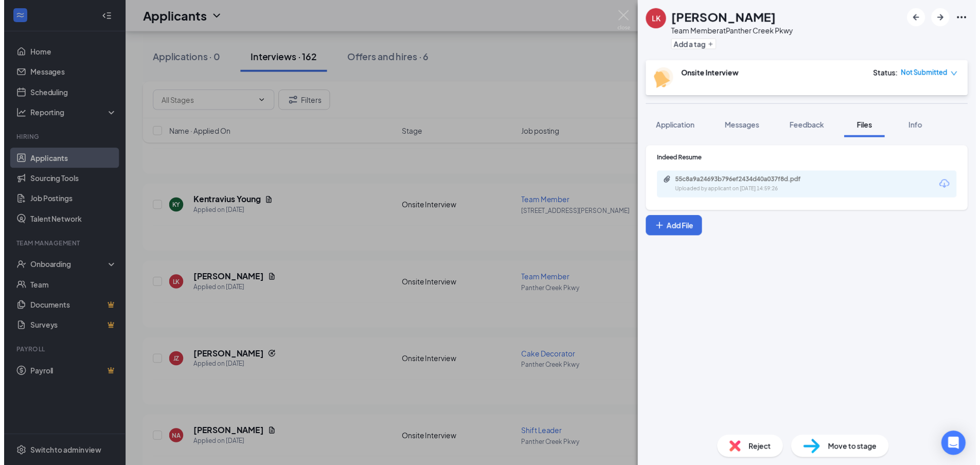
scroll to position [257, 0]
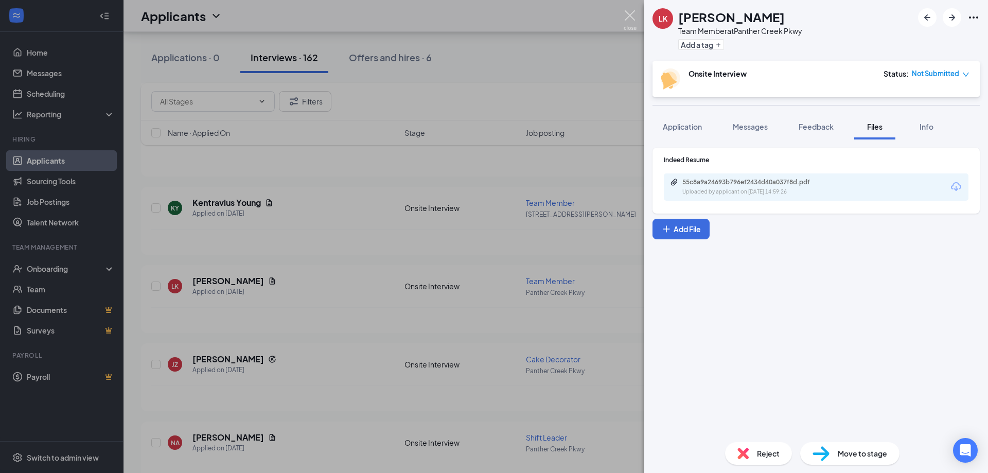
click at [625, 13] on img at bounding box center [630, 20] width 13 height 20
